Goal: Task Accomplishment & Management: Complete application form

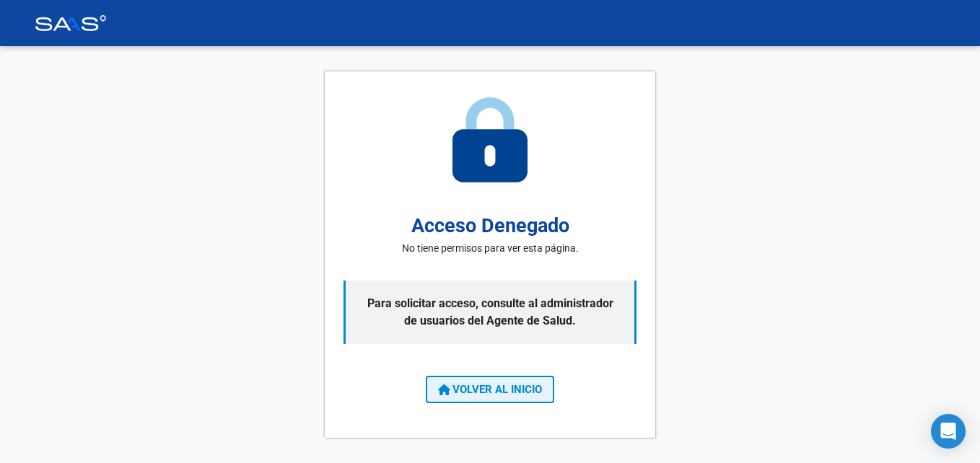
click at [528, 395] on span "VOLVER AL INICIO" at bounding box center [490, 389] width 104 height 13
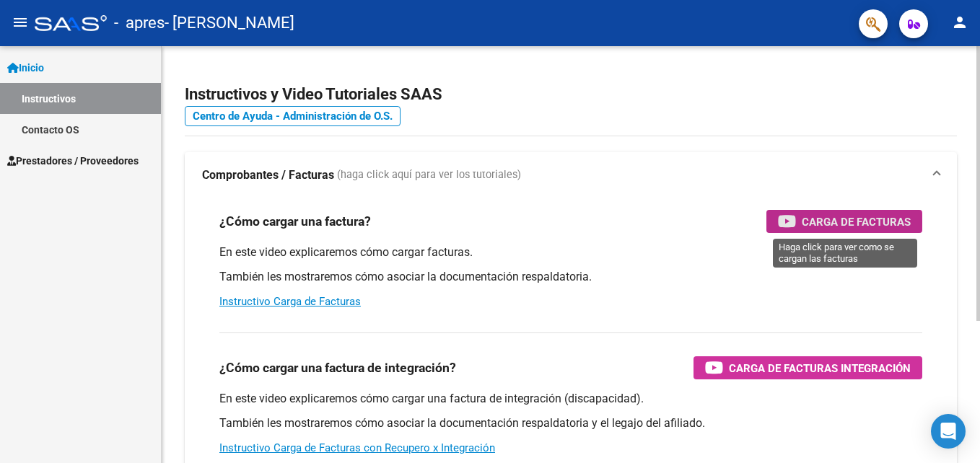
click at [843, 223] on span "Carga de Facturas" at bounding box center [855, 222] width 109 height 18
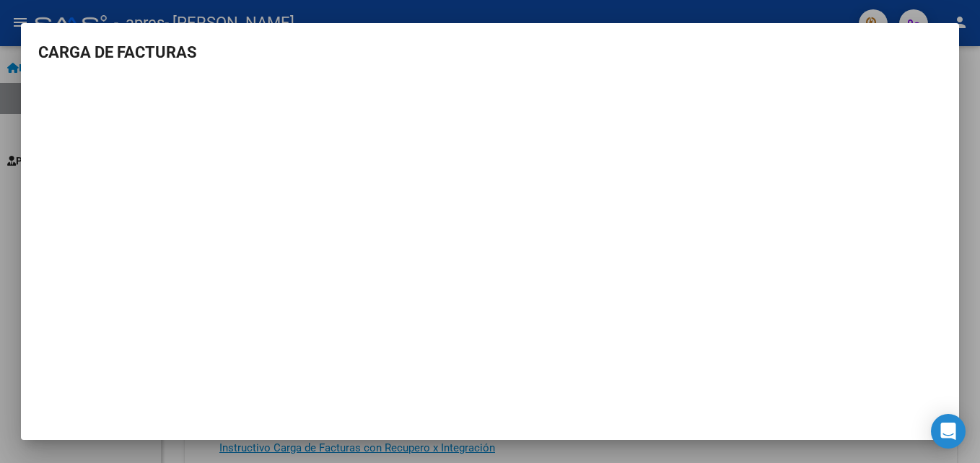
click at [780, 12] on div at bounding box center [490, 231] width 980 height 463
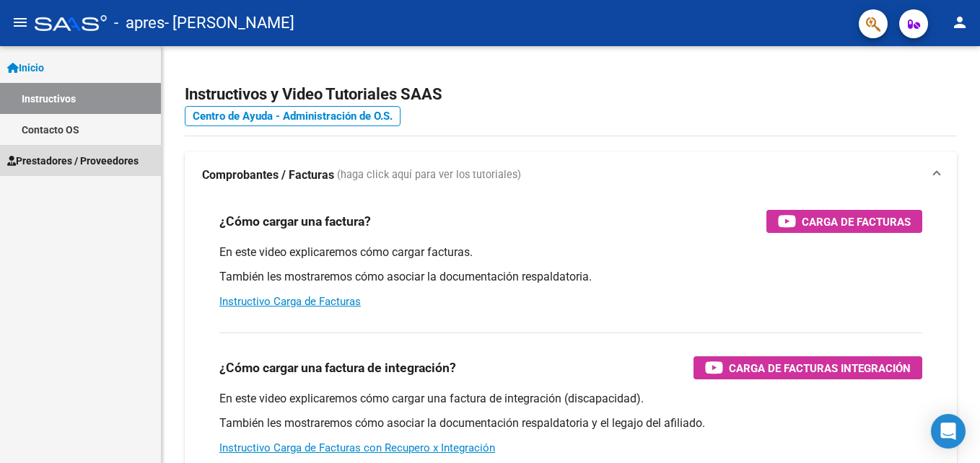
click at [86, 158] on span "Prestadores / Proveedores" at bounding box center [72, 161] width 131 height 16
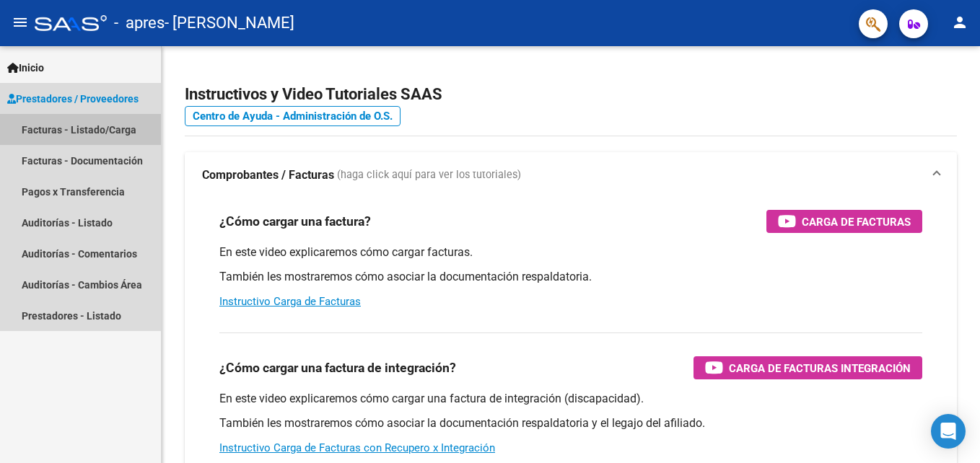
click at [79, 118] on link "Facturas - Listado/Carga" at bounding box center [80, 129] width 161 height 31
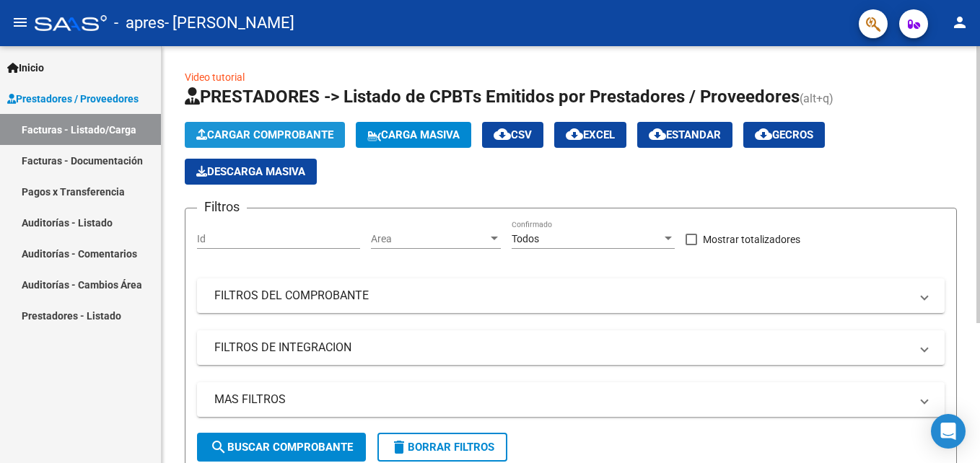
click at [266, 133] on span "Cargar Comprobante" at bounding box center [264, 134] width 137 height 13
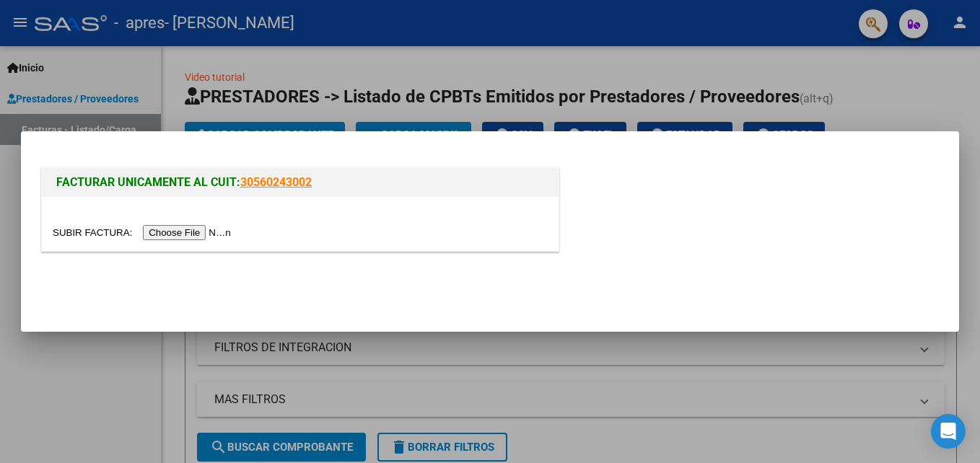
click at [188, 237] on input "file" at bounding box center [144, 232] width 182 height 15
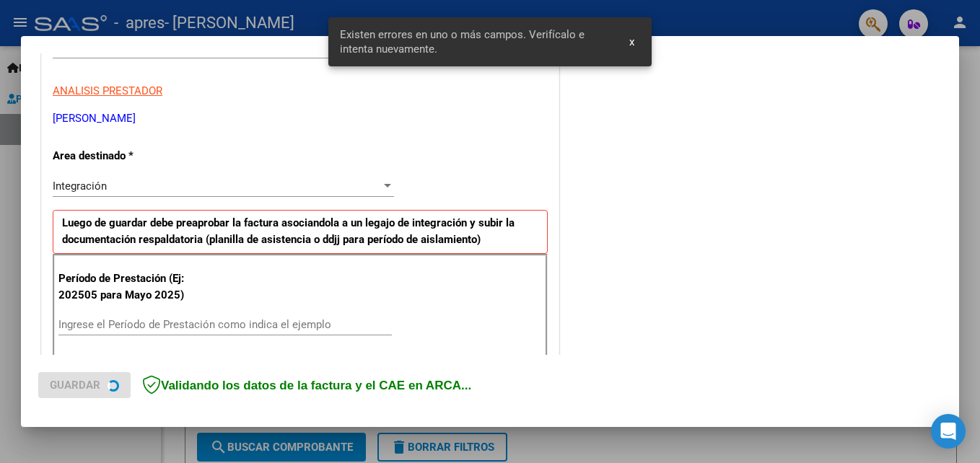
scroll to position [325, 0]
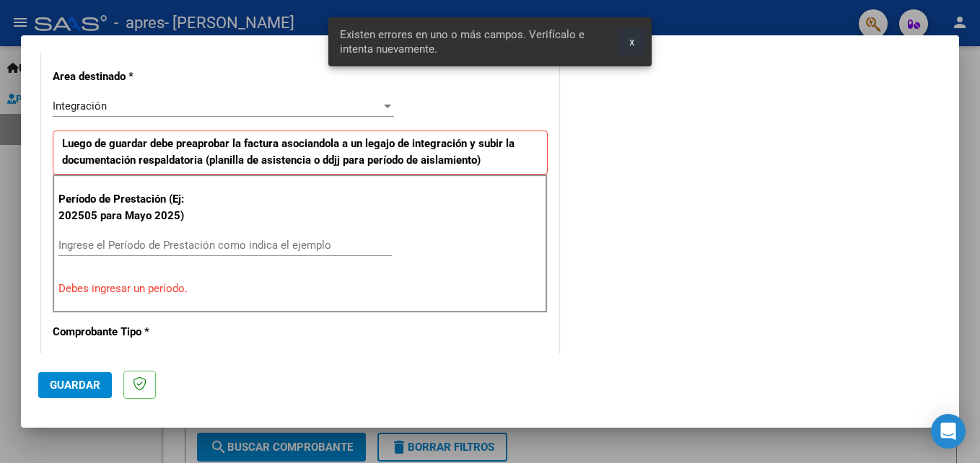
click at [633, 44] on span "x" at bounding box center [631, 41] width 5 height 13
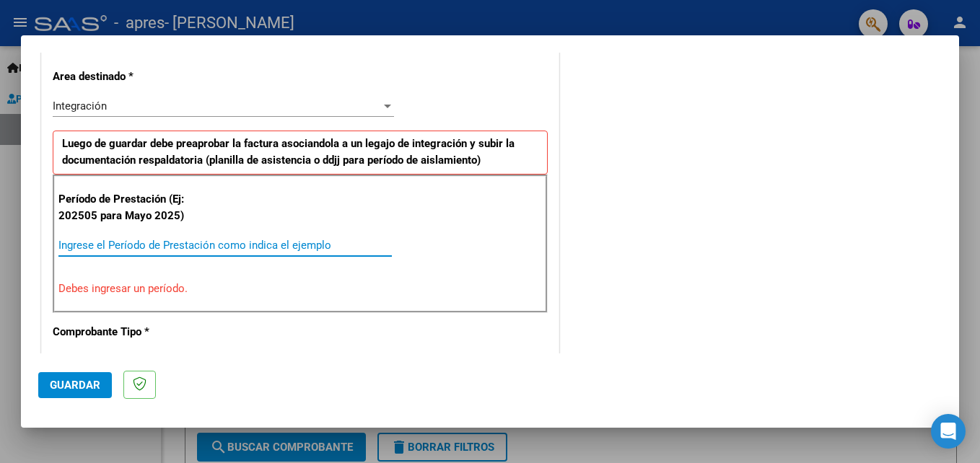
click at [265, 241] on input "Ingrese el Período de Prestación como indica el ejemplo" at bounding box center [224, 245] width 333 height 13
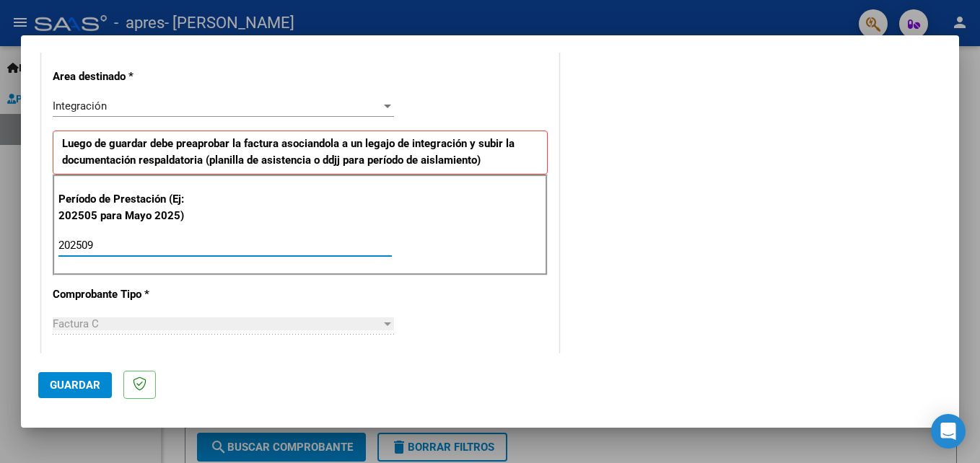
type input "202509"
click at [125, 329] on div "Factura C" at bounding box center [217, 323] width 328 height 13
click at [381, 324] on div at bounding box center [387, 324] width 13 height 12
click at [959, 387] on div at bounding box center [490, 231] width 980 height 463
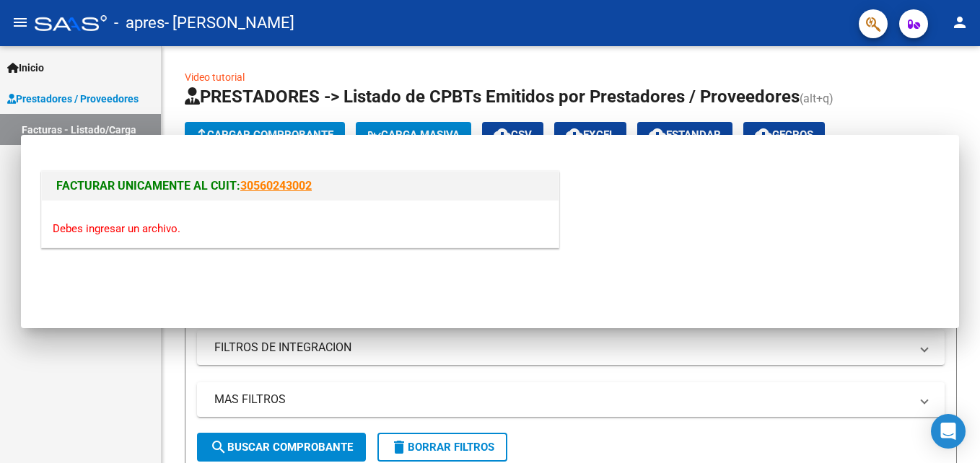
scroll to position [0, 0]
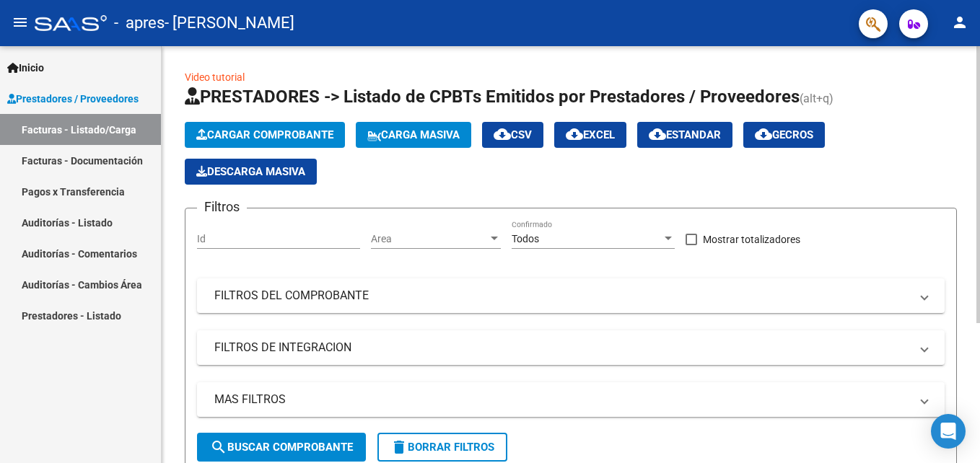
click at [312, 120] on app-list-header "PRESTADORES -> Listado de CPBTs Emitidos por Prestadores / Proveedores (alt+q) …" at bounding box center [571, 279] width 772 height 389
click at [308, 133] on span "Cargar Comprobante" at bounding box center [264, 134] width 137 height 13
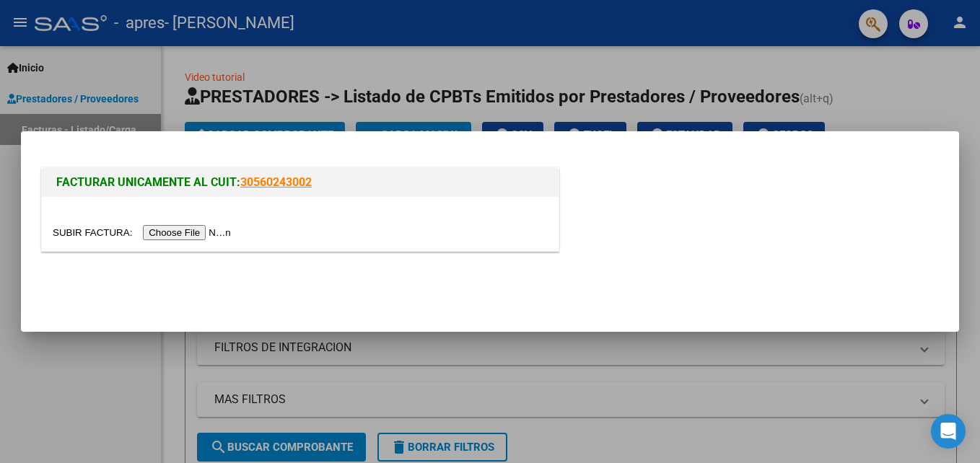
click at [192, 233] on input "file" at bounding box center [144, 232] width 182 height 15
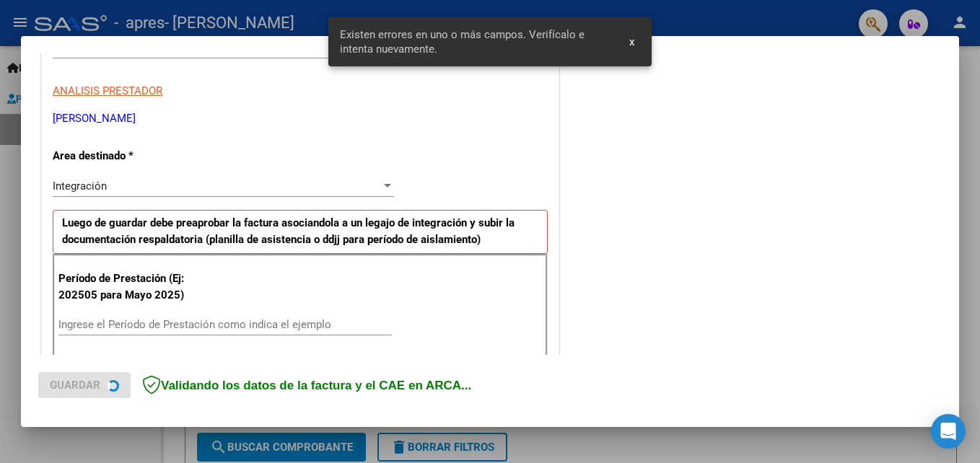
scroll to position [325, 0]
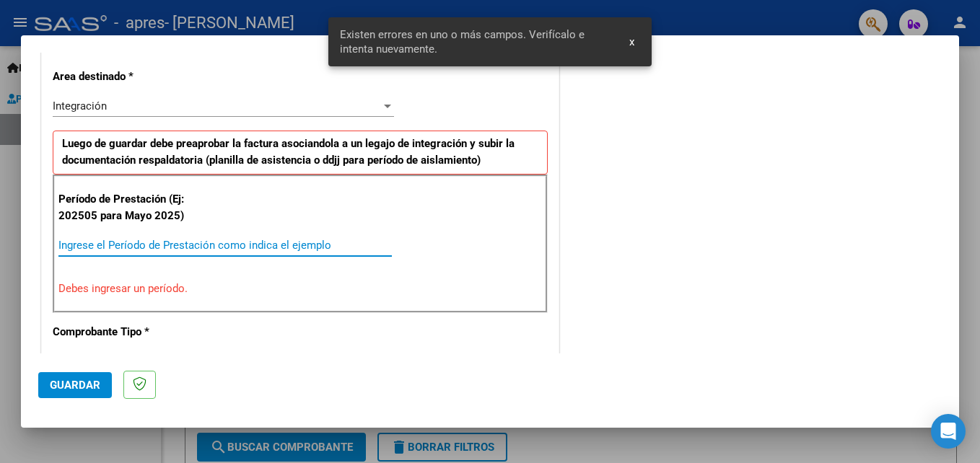
click at [151, 247] on input "Ingrese el Período de Prestación como indica el ejemplo" at bounding box center [224, 245] width 333 height 13
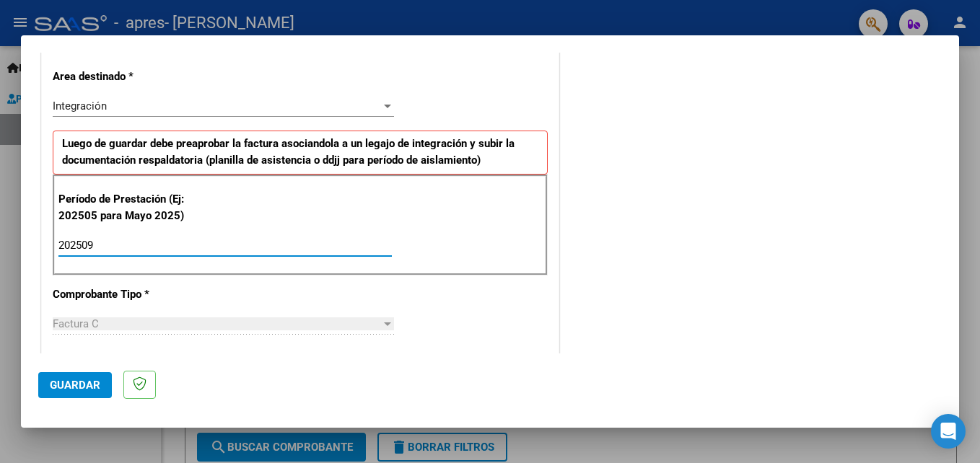
type input "202509"
click at [76, 323] on span "Factura C" at bounding box center [76, 323] width 46 height 13
click at [384, 322] on div at bounding box center [387, 324] width 7 height 4
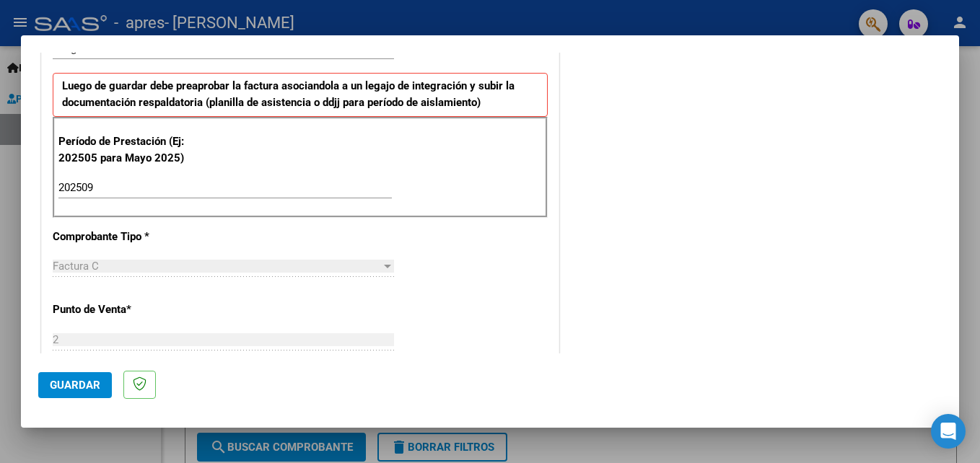
scroll to position [488, 0]
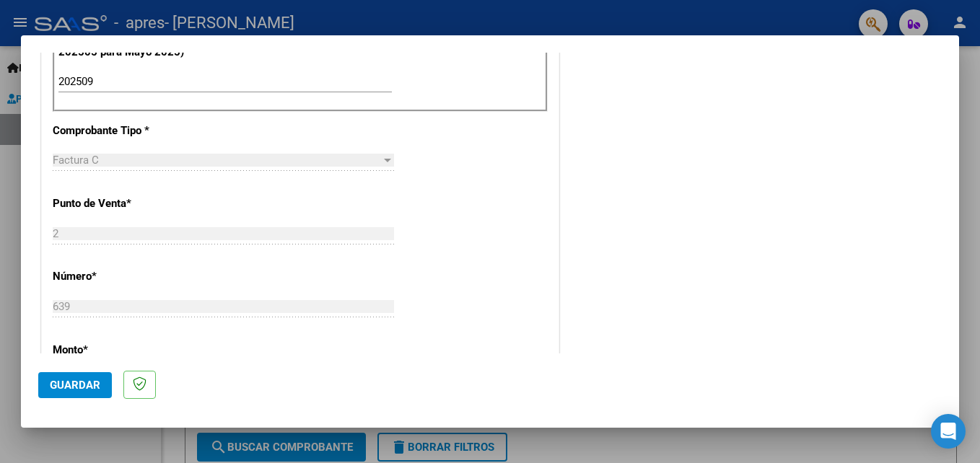
click at [315, 150] on div "Factura C Seleccionar Tipo" at bounding box center [223, 160] width 341 height 22
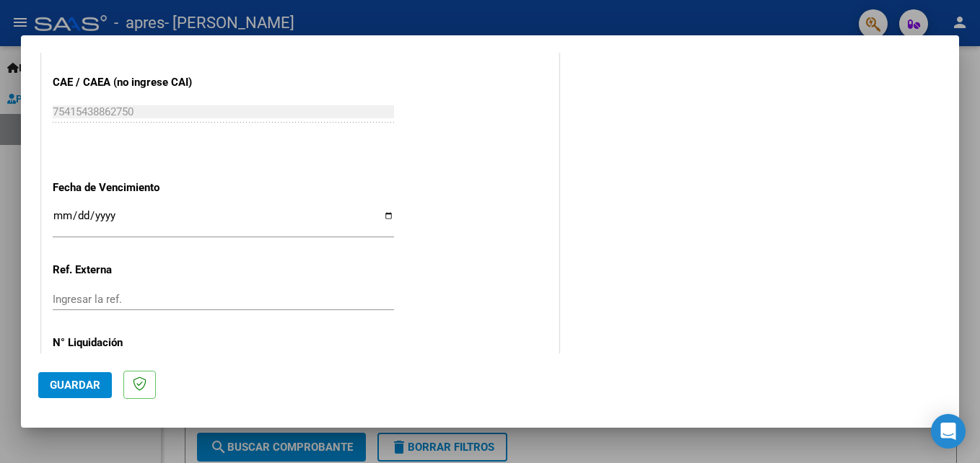
scroll to position [969, 0]
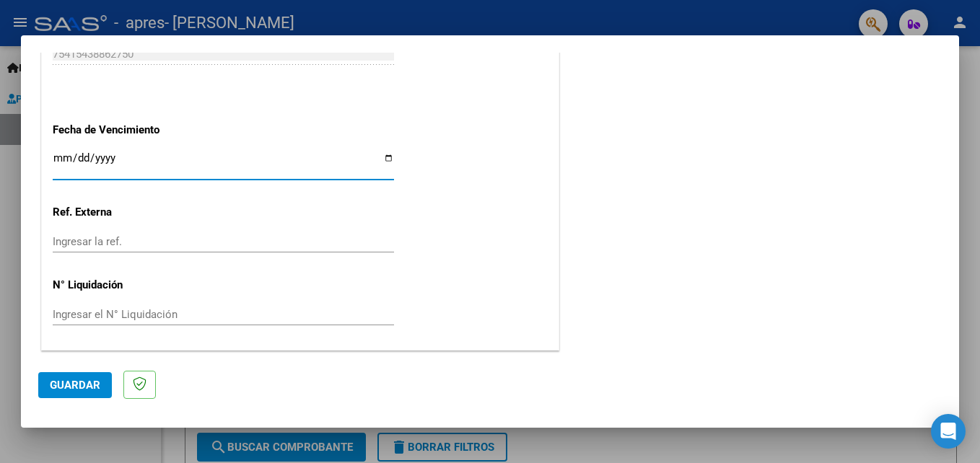
click at [122, 153] on input "Ingresar la fecha" at bounding box center [223, 163] width 341 height 23
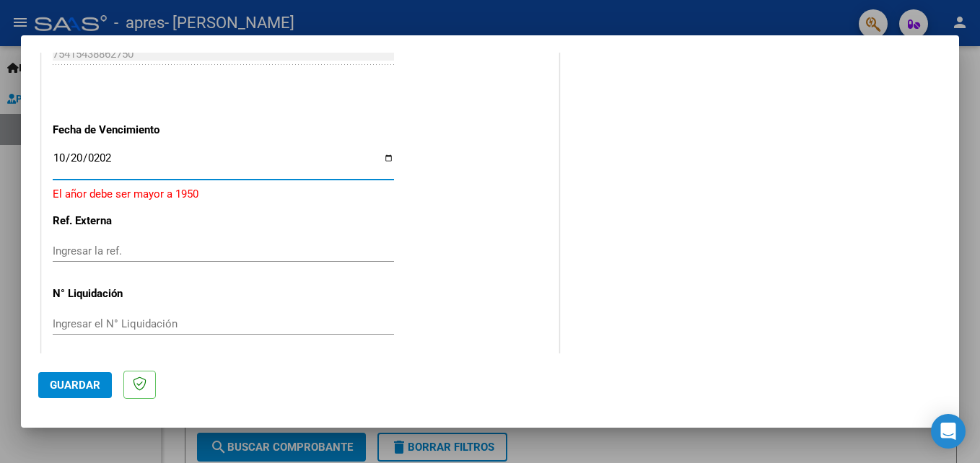
type input "[DATE]"
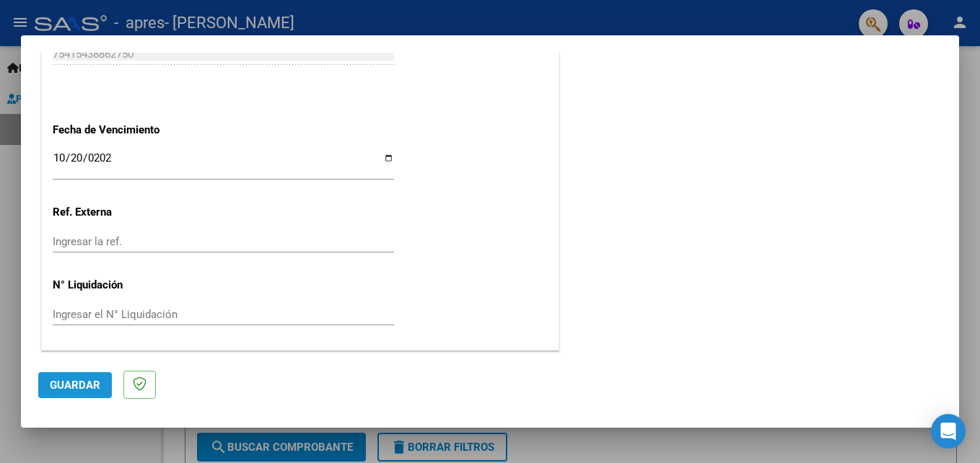
click at [87, 379] on span "Guardar" at bounding box center [75, 385] width 50 height 13
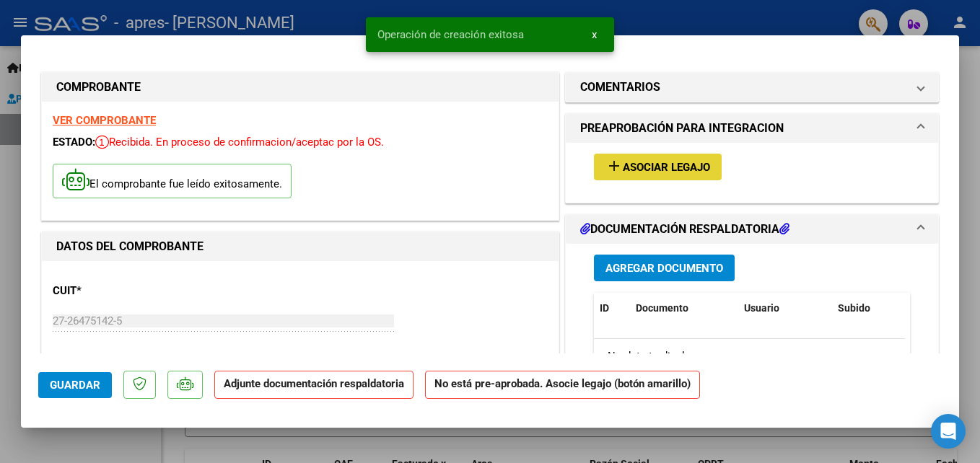
click at [641, 163] on span "Asociar Legajo" at bounding box center [665, 167] width 87 height 13
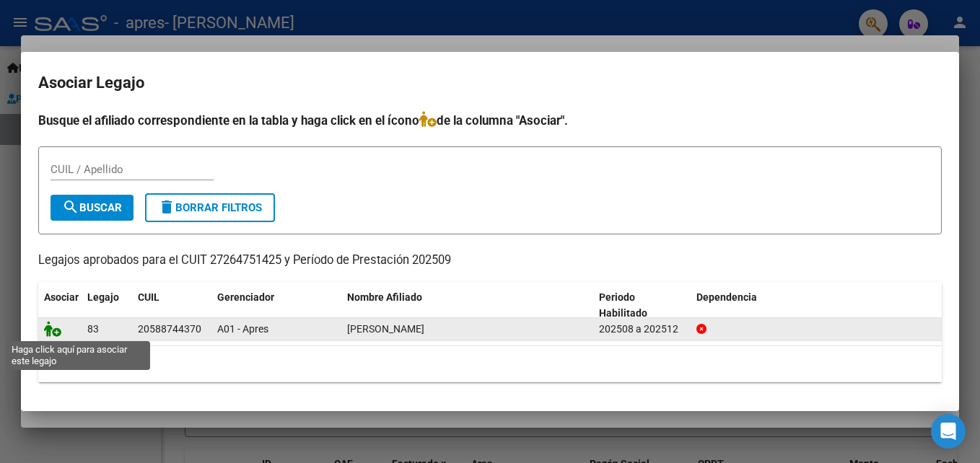
click at [58, 333] on icon at bounding box center [52, 329] width 17 height 16
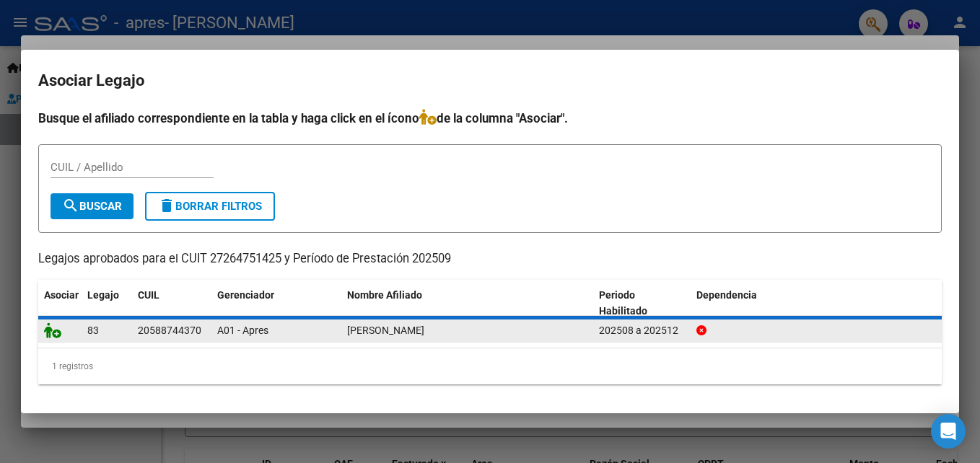
click at [58, 333] on icon at bounding box center [52, 330] width 17 height 16
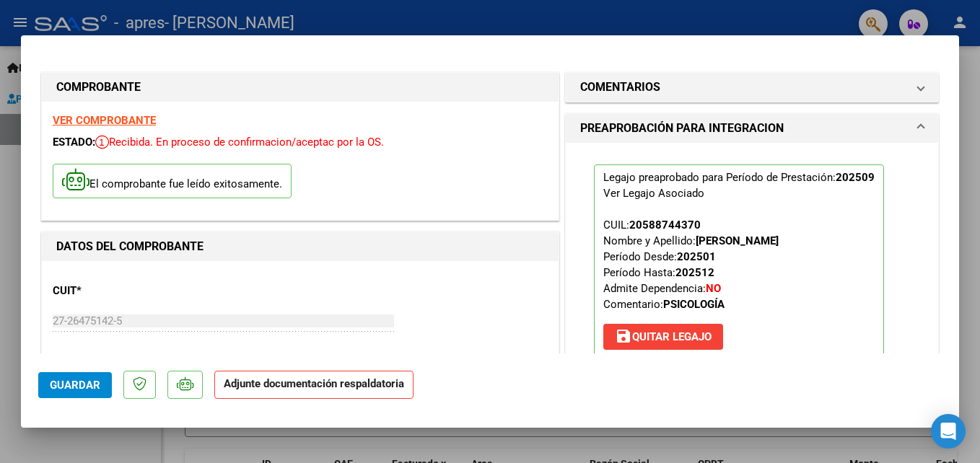
click at [246, 403] on mat-dialog-actions "Guardar Adjunte documentación respaldatoria" at bounding box center [489, 381] width 903 height 57
click at [320, 384] on strong "Adjunte documentación respaldatoria" at bounding box center [314, 383] width 180 height 13
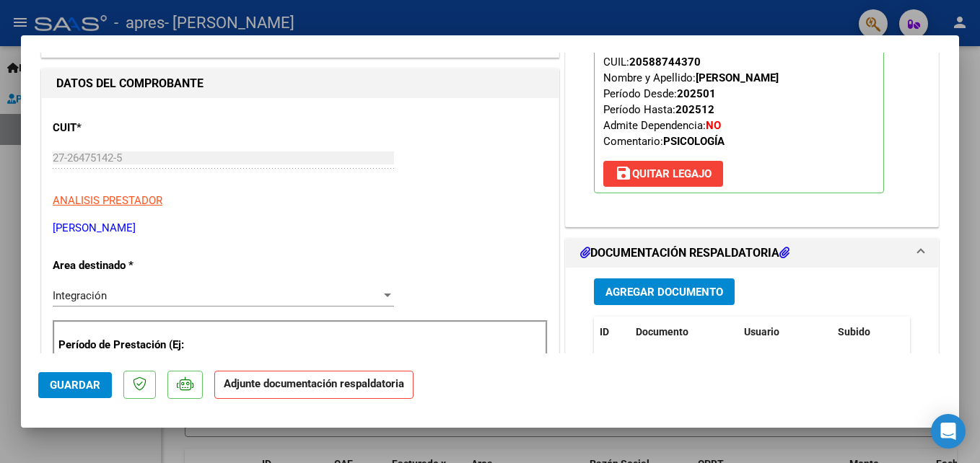
scroll to position [269, 0]
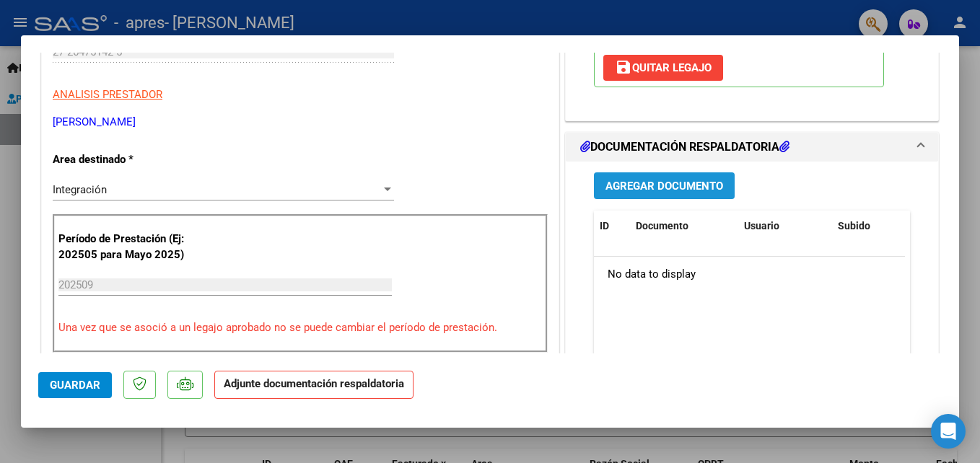
click at [654, 187] on span "Agregar Documento" at bounding box center [664, 186] width 118 height 13
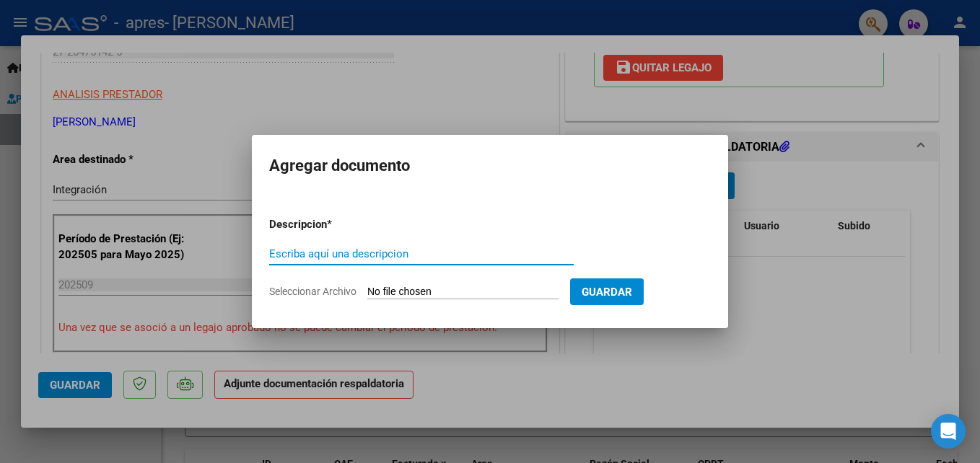
click at [546, 259] on input "Escriba aquí una descripcion" at bounding box center [421, 253] width 304 height 13
type input "planilla de asistencia"
click at [555, 293] on input "Seleccionar Archivo" at bounding box center [462, 293] width 191 height 14
type input "C:\fakepath\Asistencia [DATE] [PERSON_NAME].pdf"
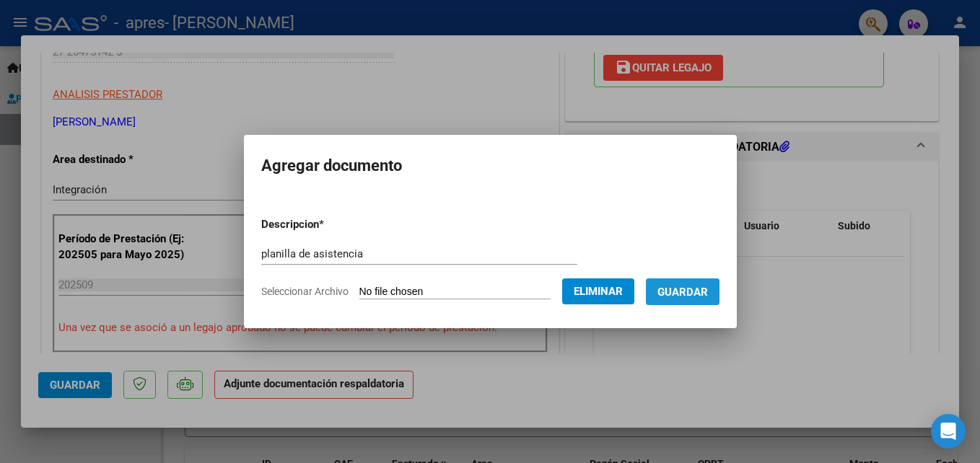
click at [705, 292] on span "Guardar" at bounding box center [682, 292] width 50 height 13
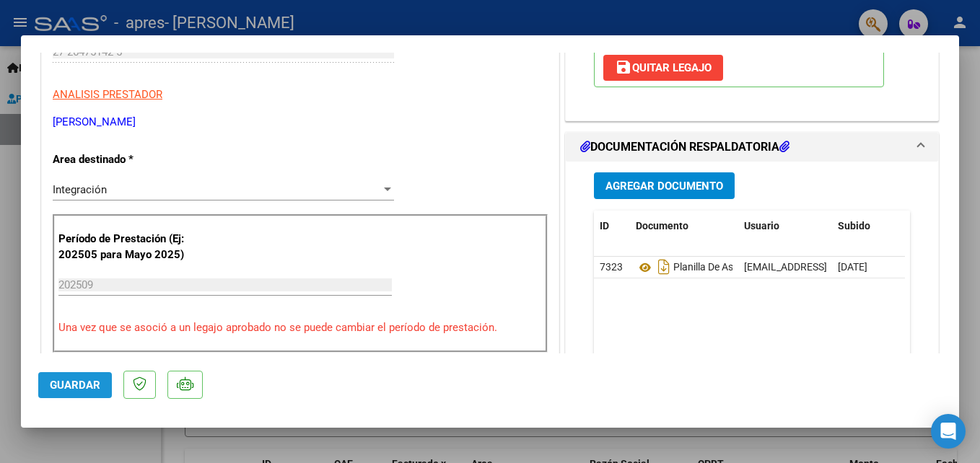
click at [74, 389] on span "Guardar" at bounding box center [75, 385] width 50 height 13
click at [76, 385] on span "Guardar" at bounding box center [75, 385] width 50 height 13
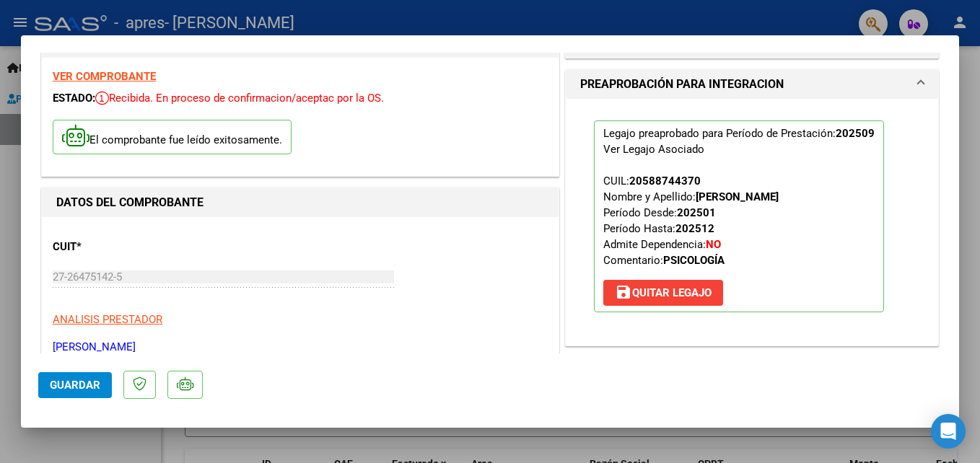
scroll to position [0, 0]
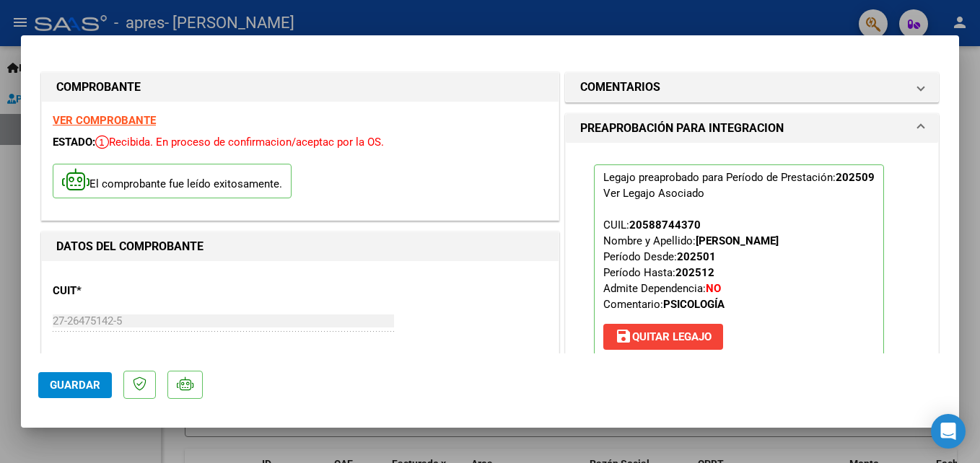
click at [979, 73] on html "menu - apres - [PERSON_NAME] person Inicio Instructivos Contacto OS Prestadores…" at bounding box center [490, 231] width 980 height 463
click at [0, 211] on html "menu - apres - [PERSON_NAME] person Inicio Instructivos Contacto OS Prestadores…" at bounding box center [490, 231] width 980 height 463
click at [555, 358] on mat-dialog-actions "Guardar" at bounding box center [489, 381] width 903 height 57
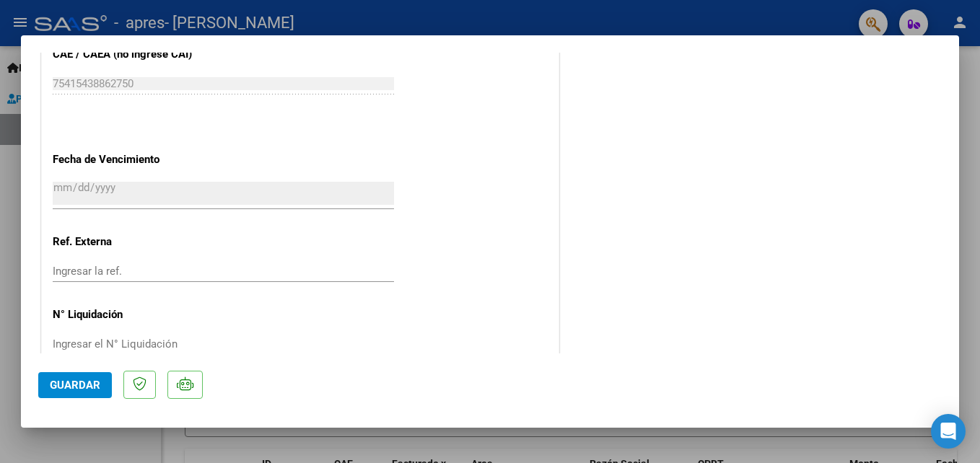
scroll to position [990, 0]
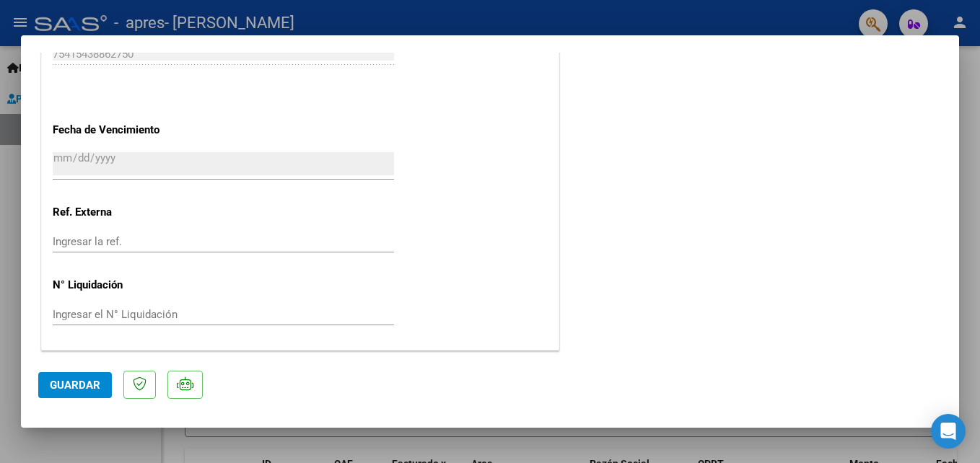
click at [198, 325] on div "Ingresar el N° Liquidación" at bounding box center [223, 315] width 341 height 22
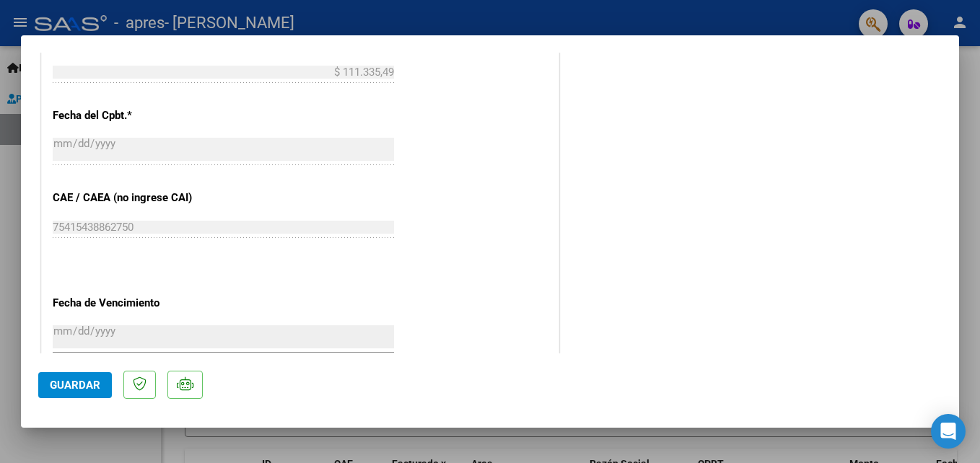
scroll to position [808, 0]
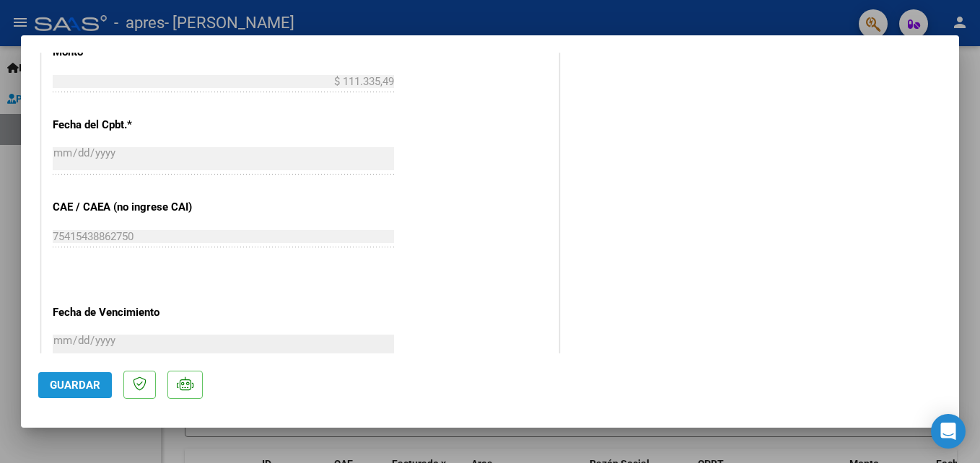
click at [100, 385] on button "Guardar" at bounding box center [75, 385] width 74 height 26
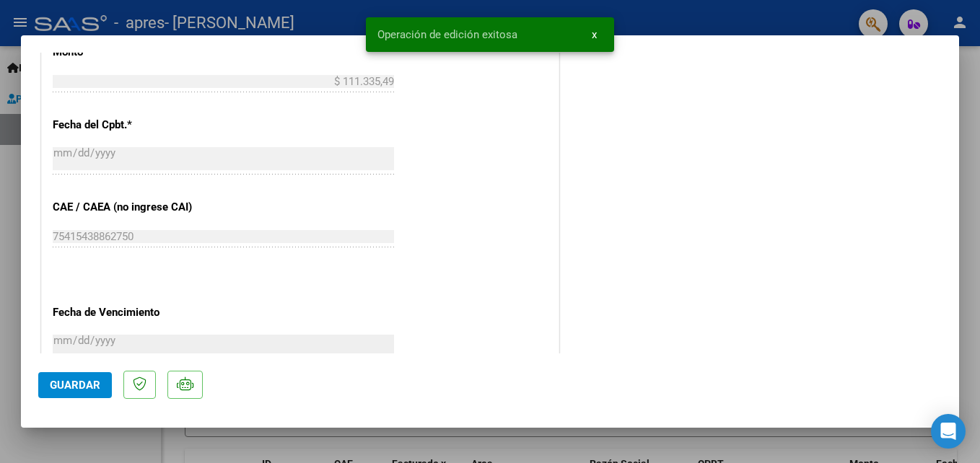
click at [824, 23] on div at bounding box center [490, 231] width 980 height 463
type input "$ 0,00"
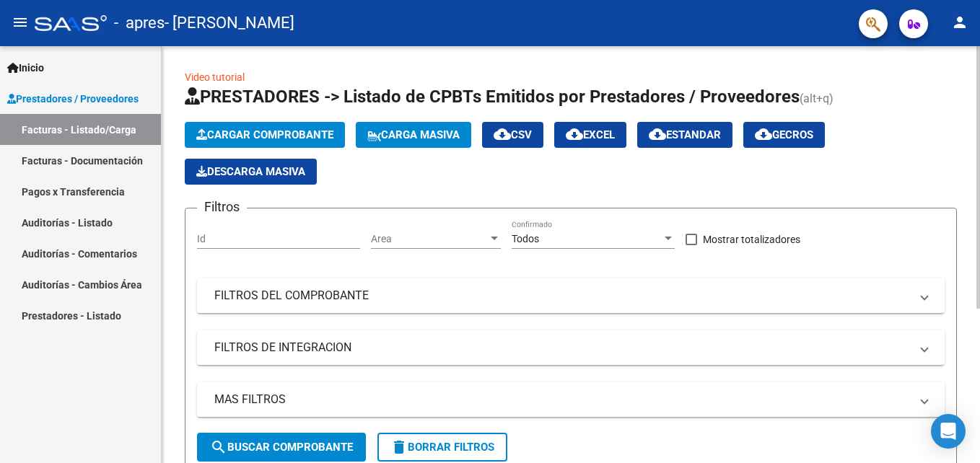
scroll to position [246, 0]
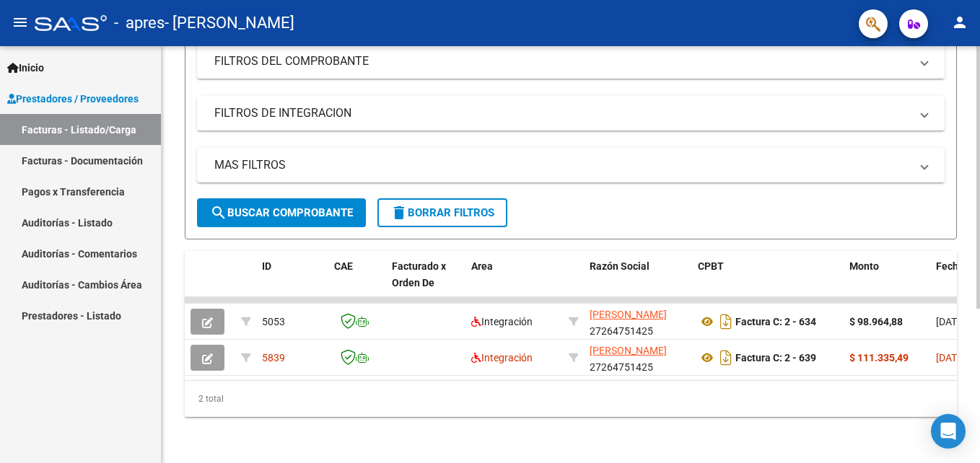
click at [979, 410] on html "menu - apres - [PERSON_NAME] person Inicio Instructivos Contacto OS Prestadores…" at bounding box center [490, 231] width 980 height 463
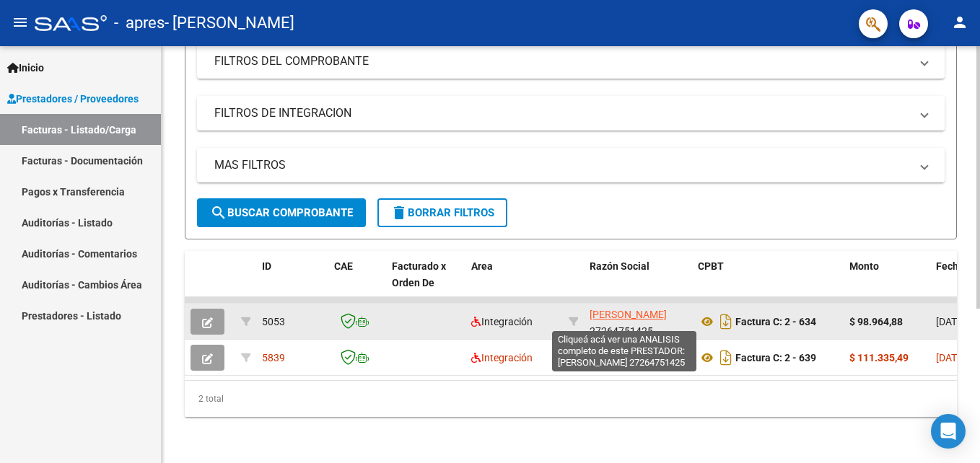
click at [610, 309] on span "[PERSON_NAME]" at bounding box center [627, 315] width 77 height 12
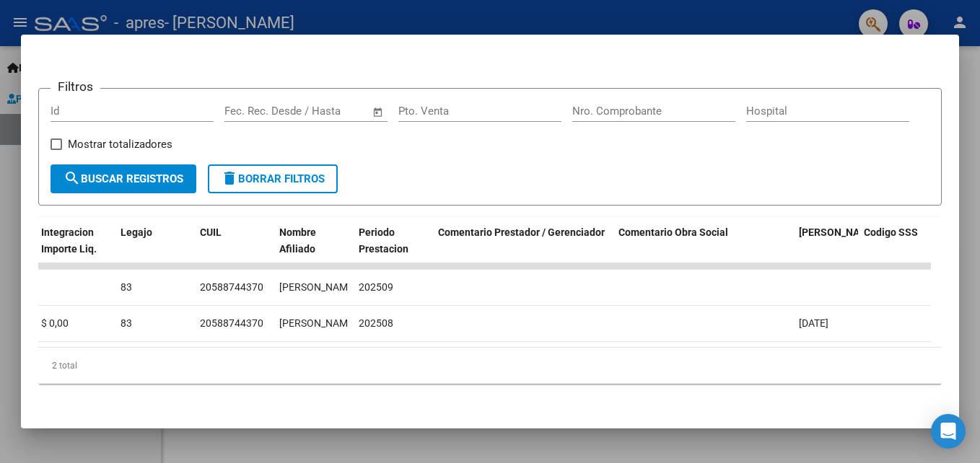
scroll to position [0, 2224]
